Goal: Navigation & Orientation: Understand site structure

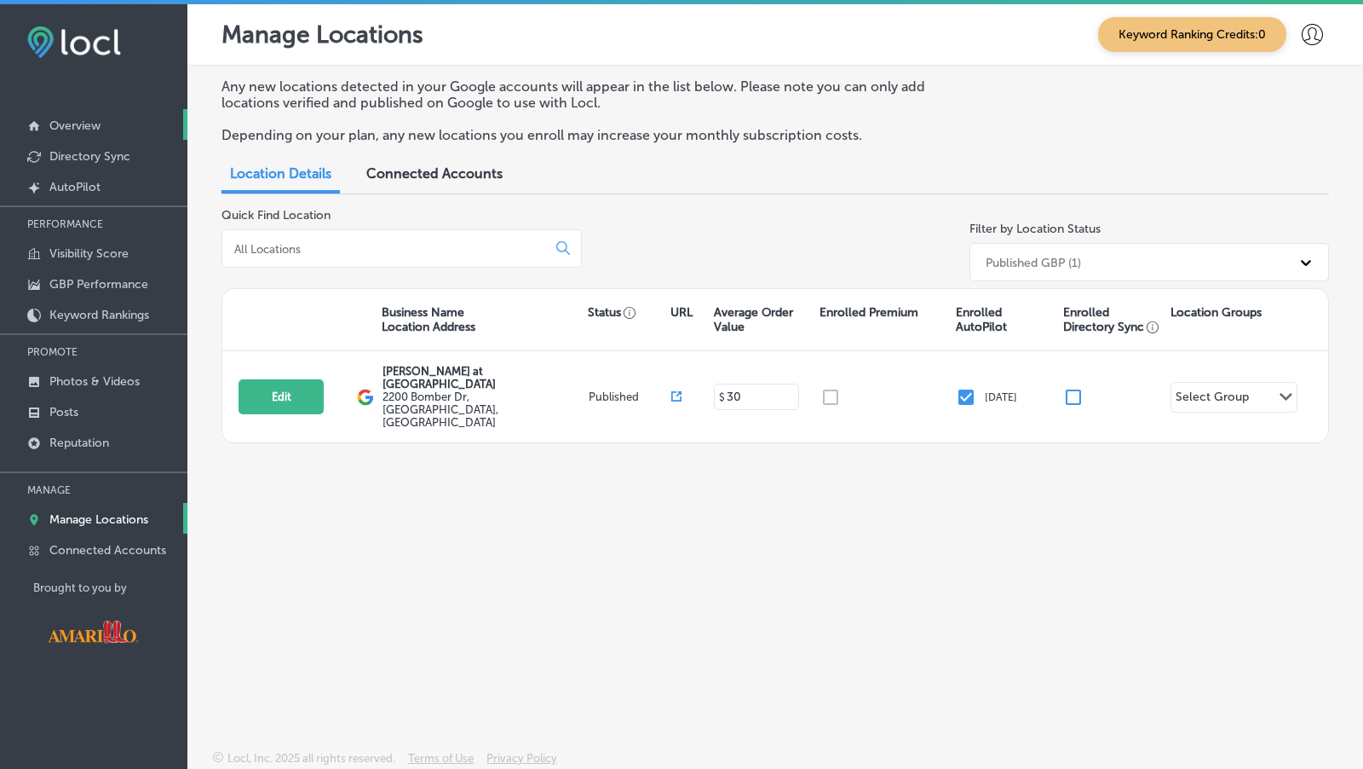
click at [103, 118] on link "Overview" at bounding box center [93, 124] width 187 height 31
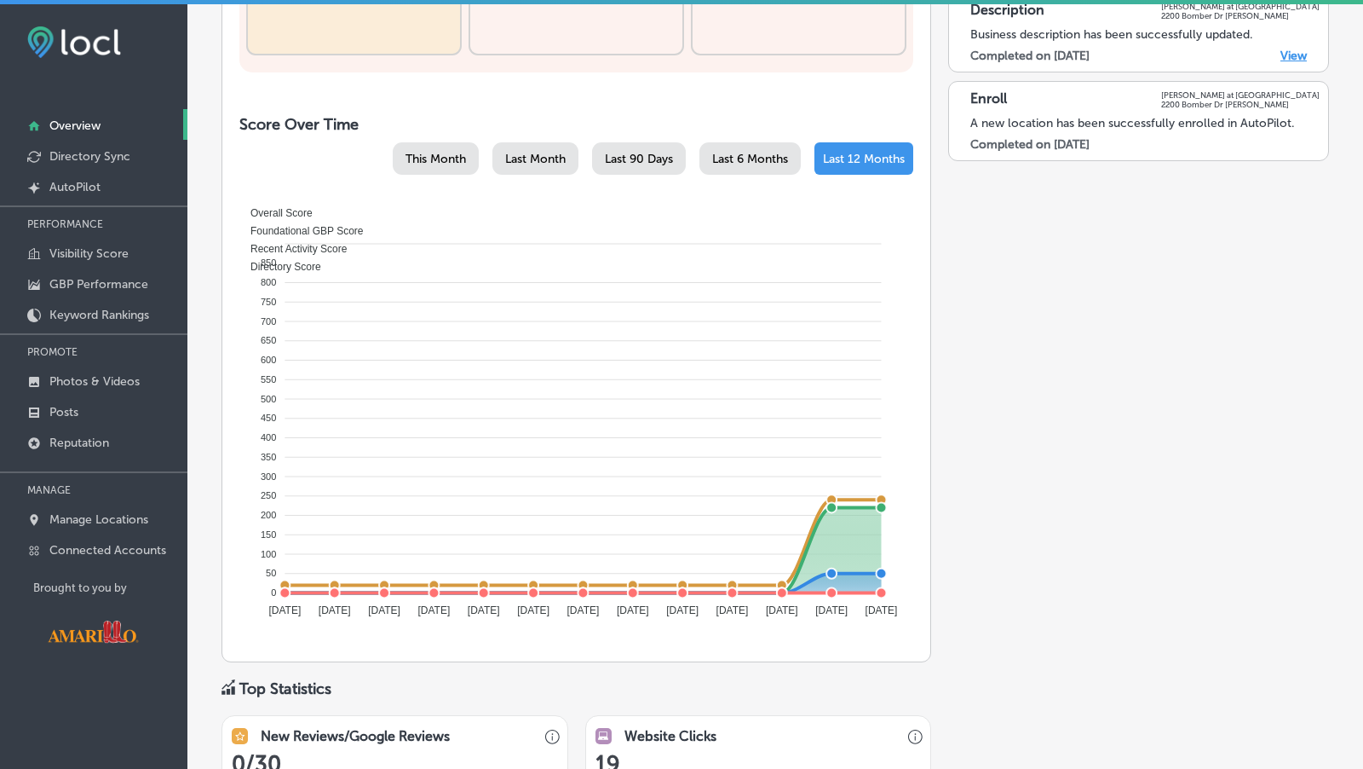
scroll to position [631, 0]
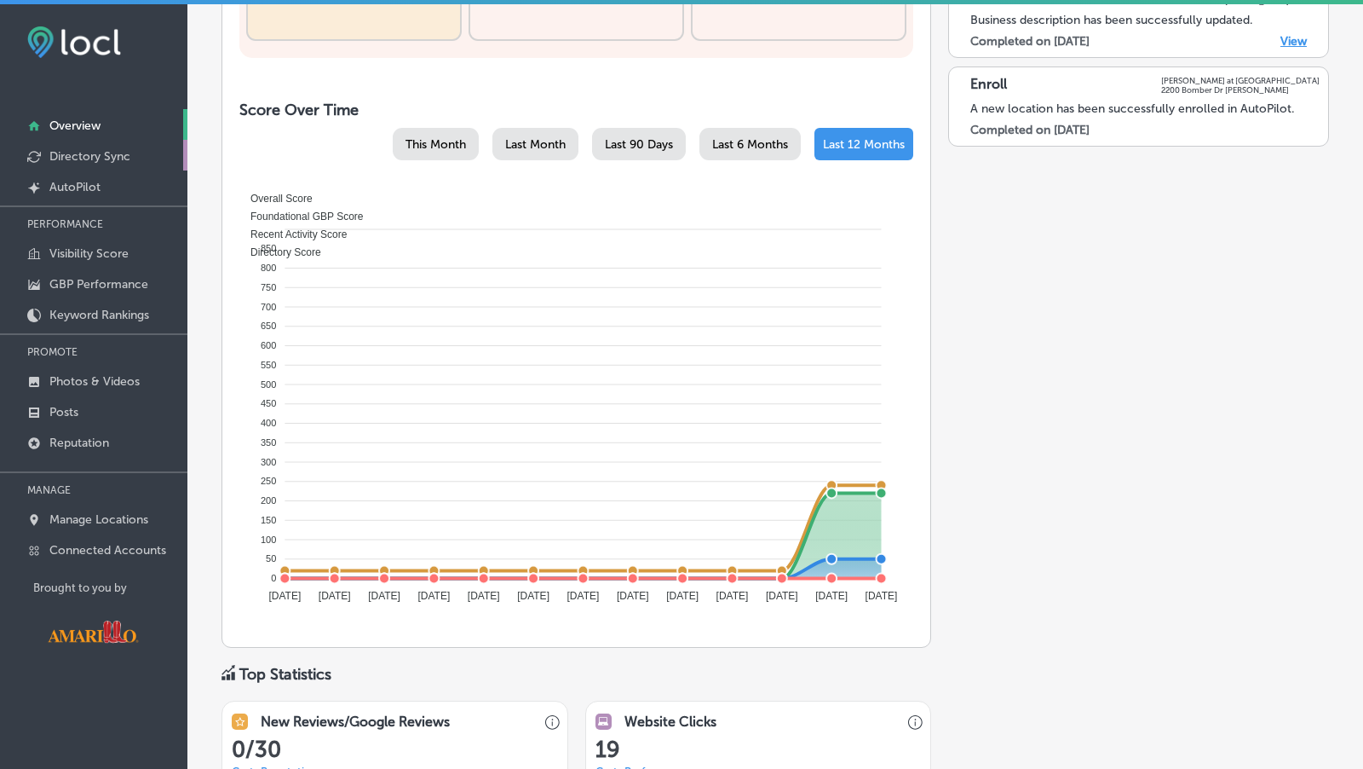
click at [126, 157] on p "Directory Sync" at bounding box center [89, 156] width 81 height 14
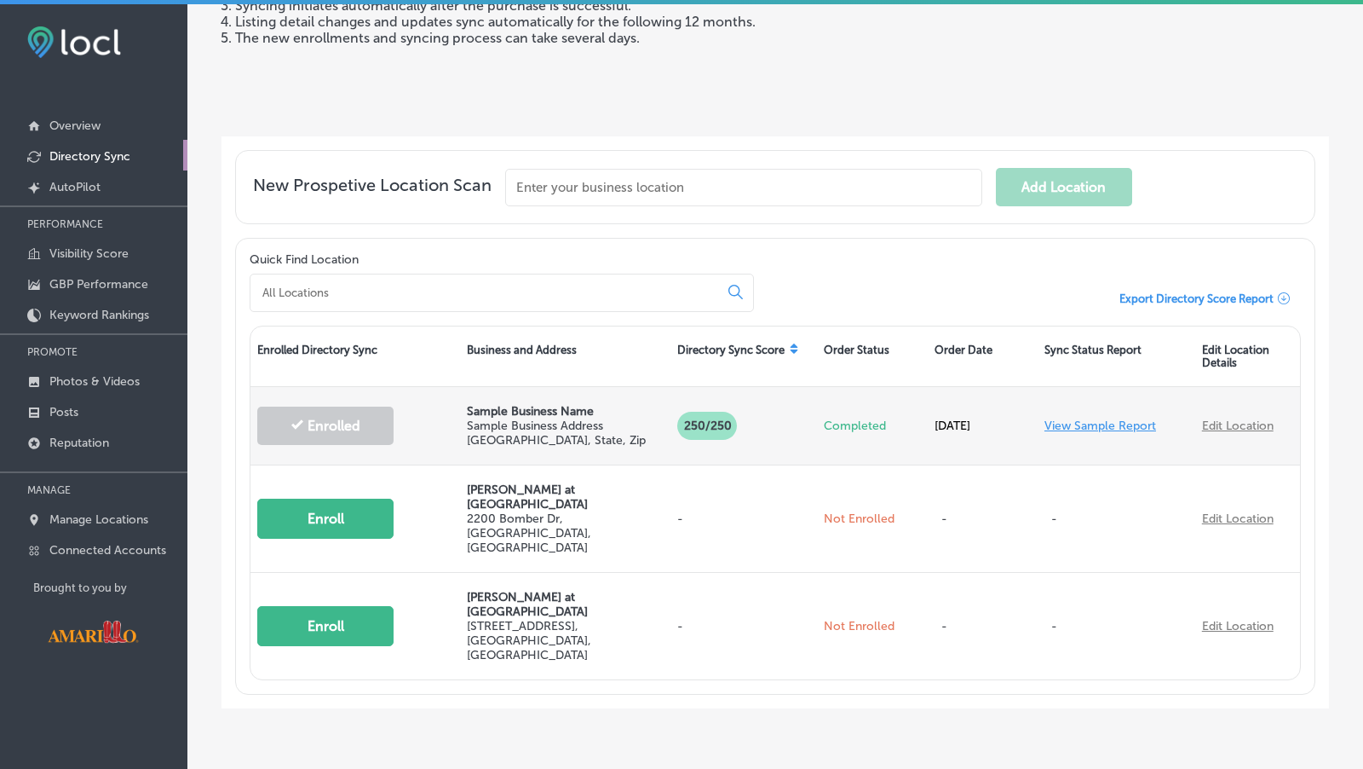
scroll to position [246, 0]
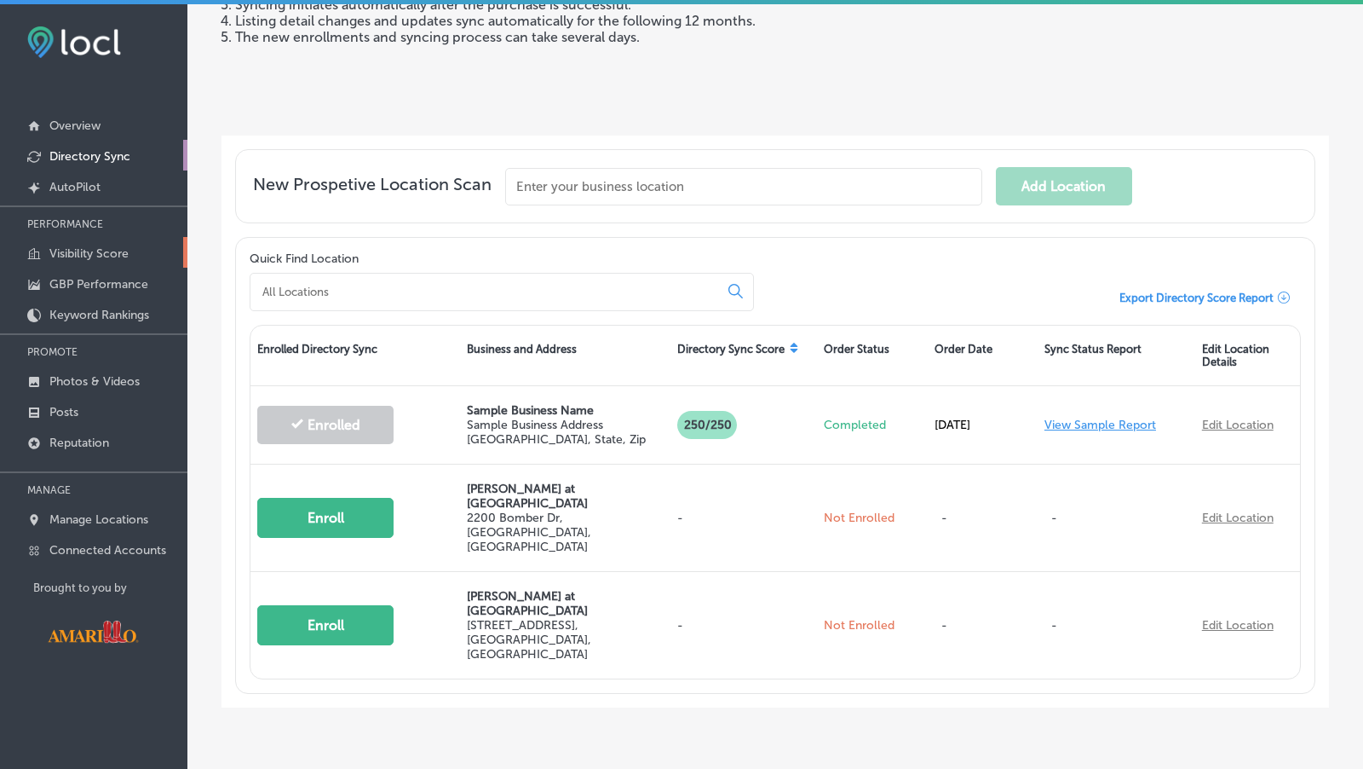
click at [95, 253] on p "Visibility Score" at bounding box center [88, 253] width 79 height 14
